Goal: Task Accomplishment & Management: Complete application form

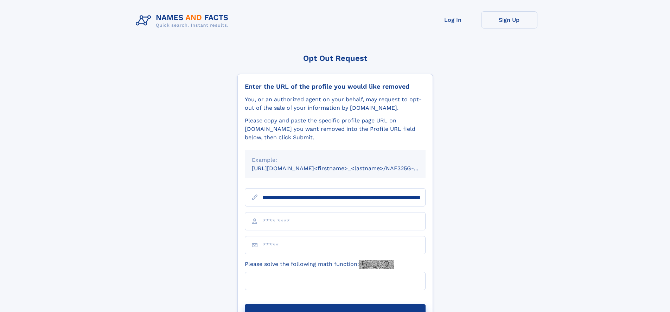
scroll to position [0, 82]
type input "**********"
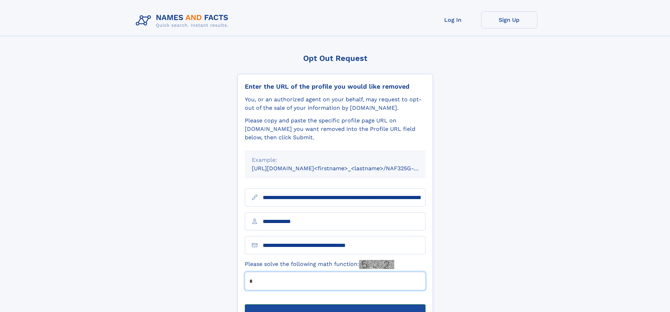
type input "*"
click at [335, 304] on button "Submit Opt Out Request" at bounding box center [335, 315] width 181 height 22
